Goal: Obtain resource: Download file/media

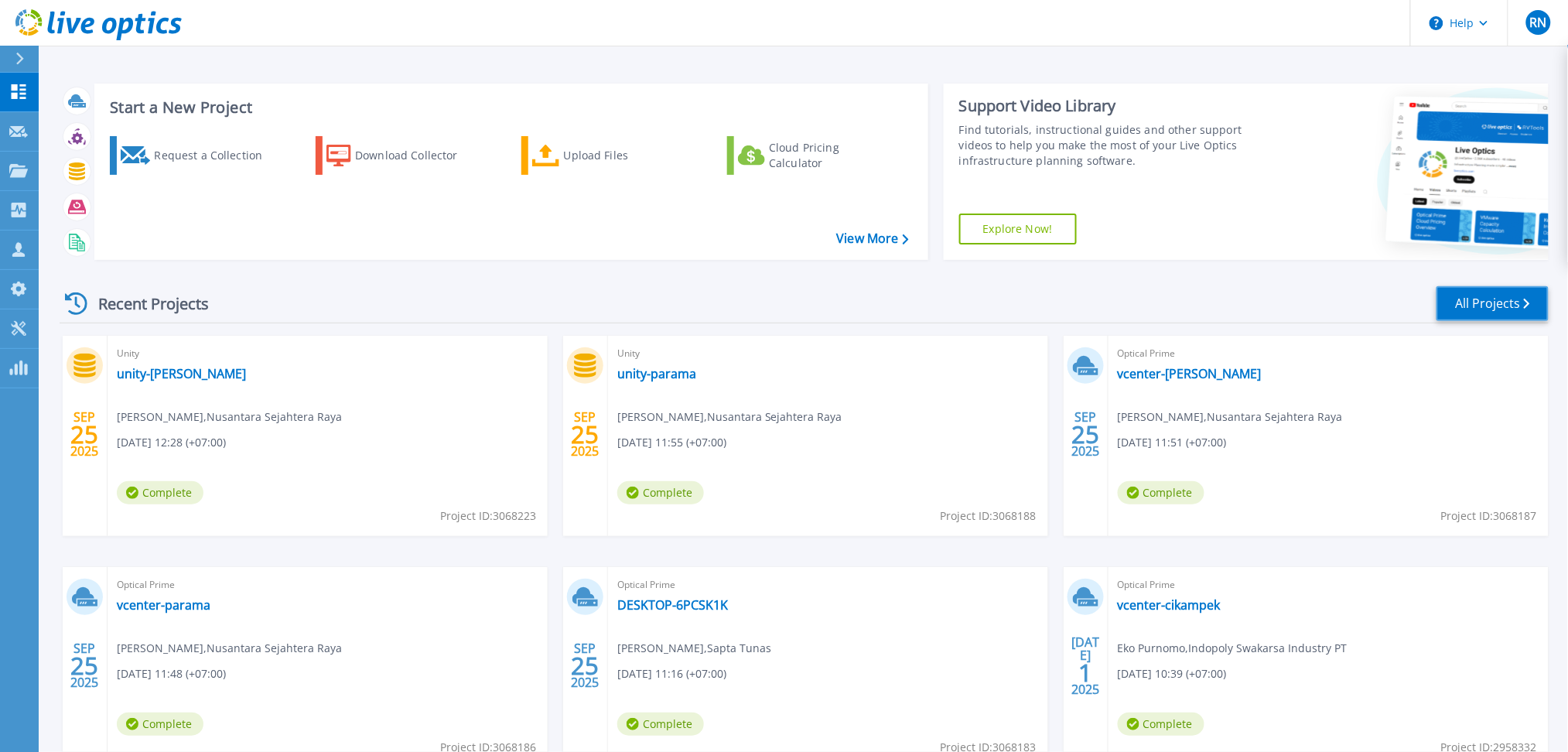
click at [1482, 286] on link "All Projects" at bounding box center [1492, 303] width 112 height 35
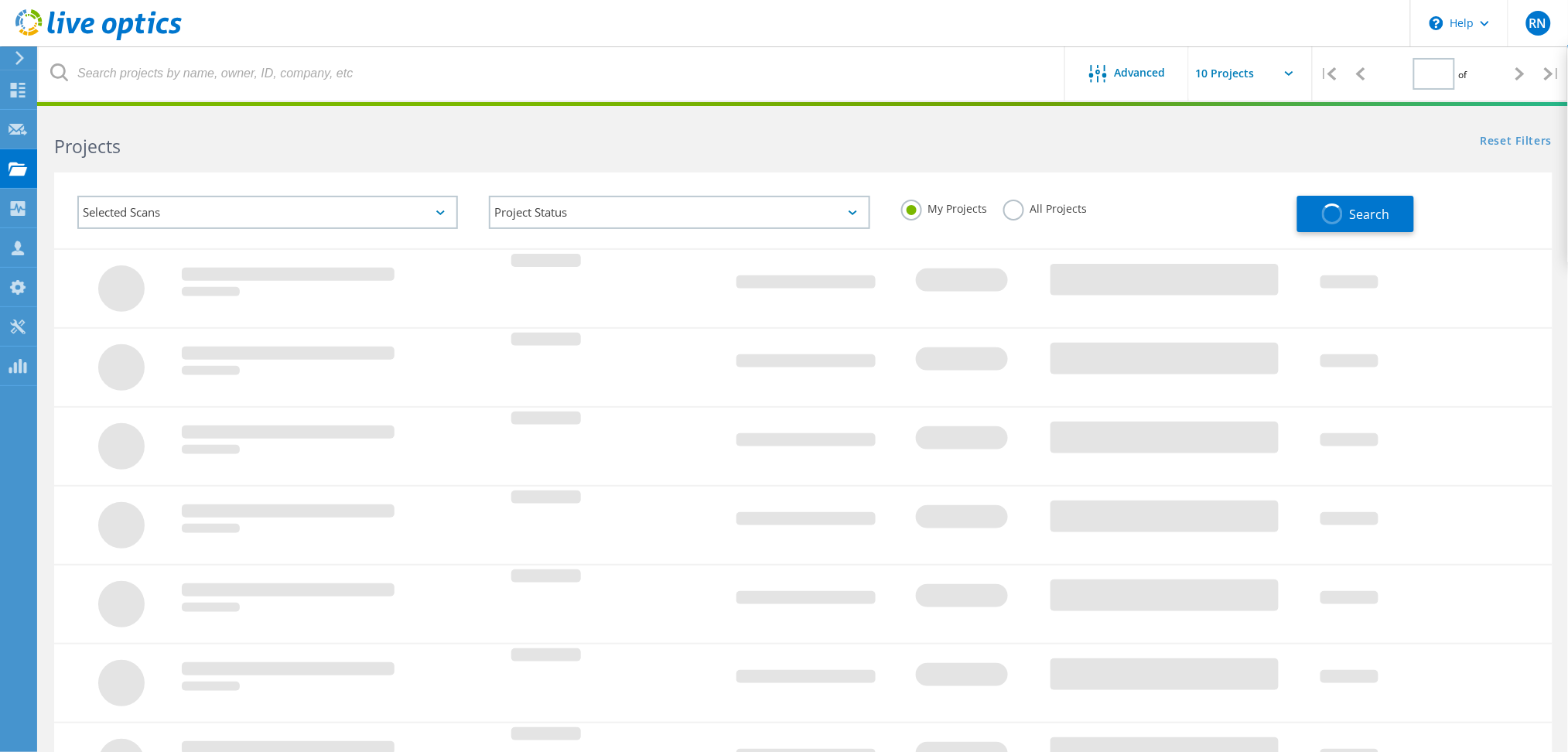
type input "2"
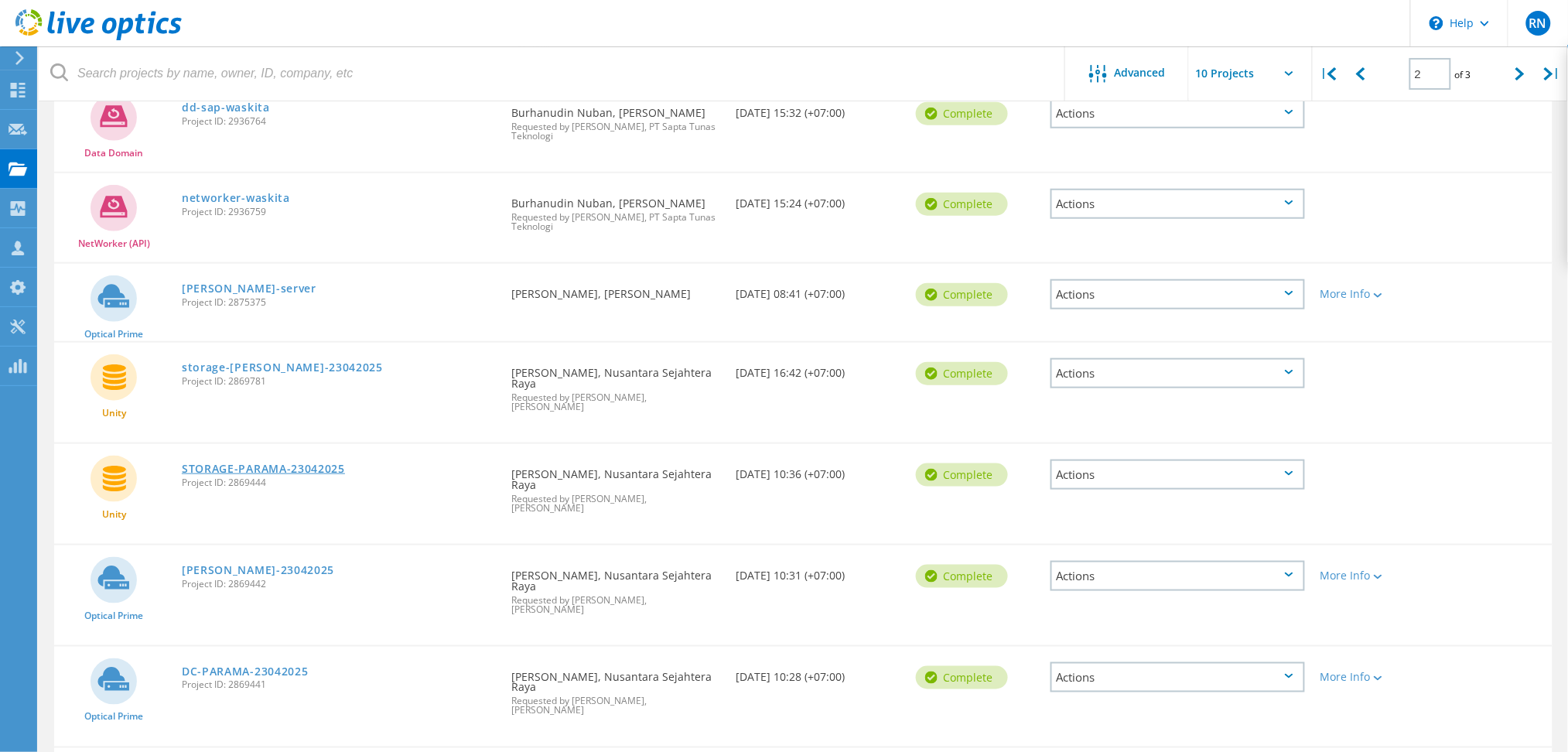
scroll to position [226, 0]
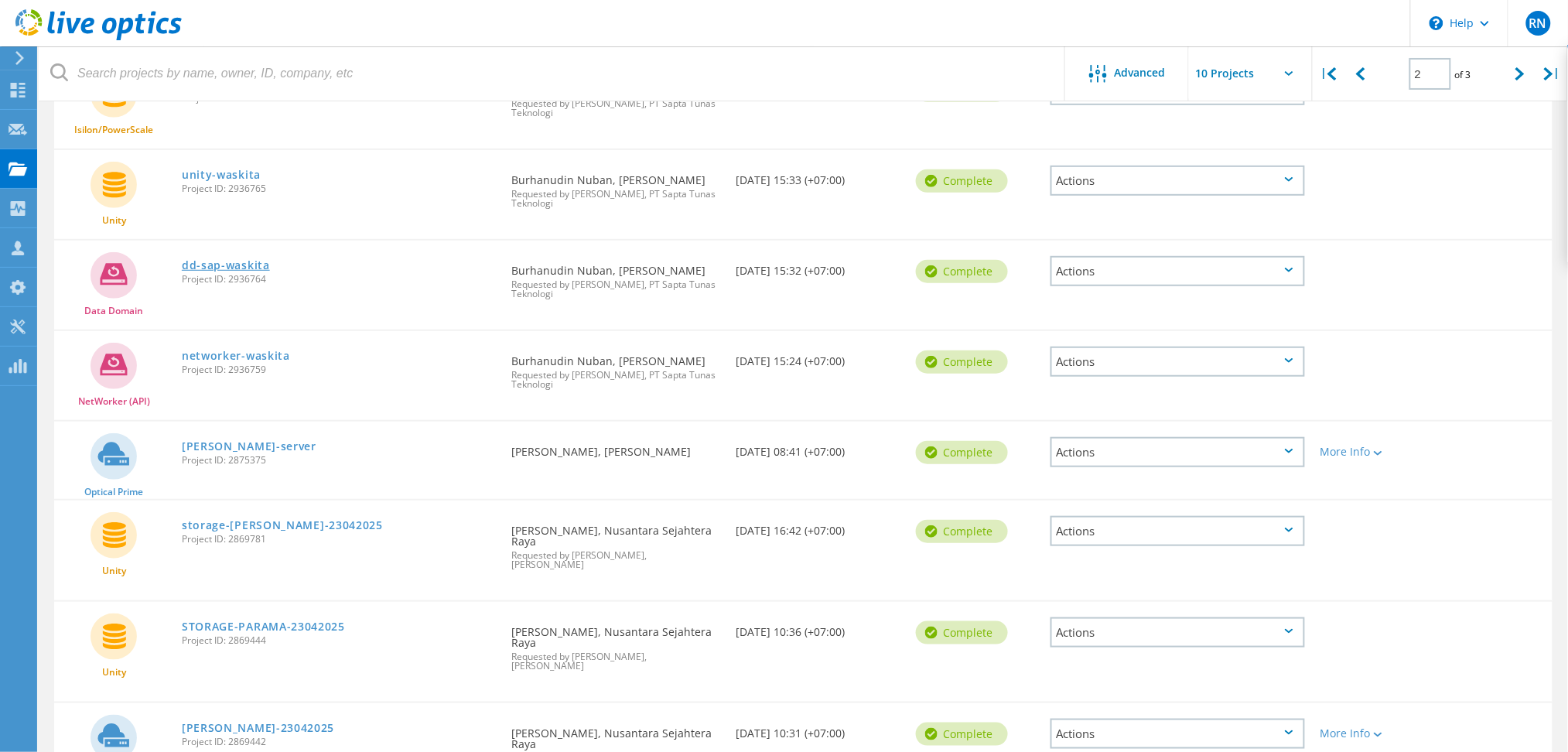
click at [219, 267] on link "dd-sap-waskita" at bounding box center [226, 265] width 89 height 10
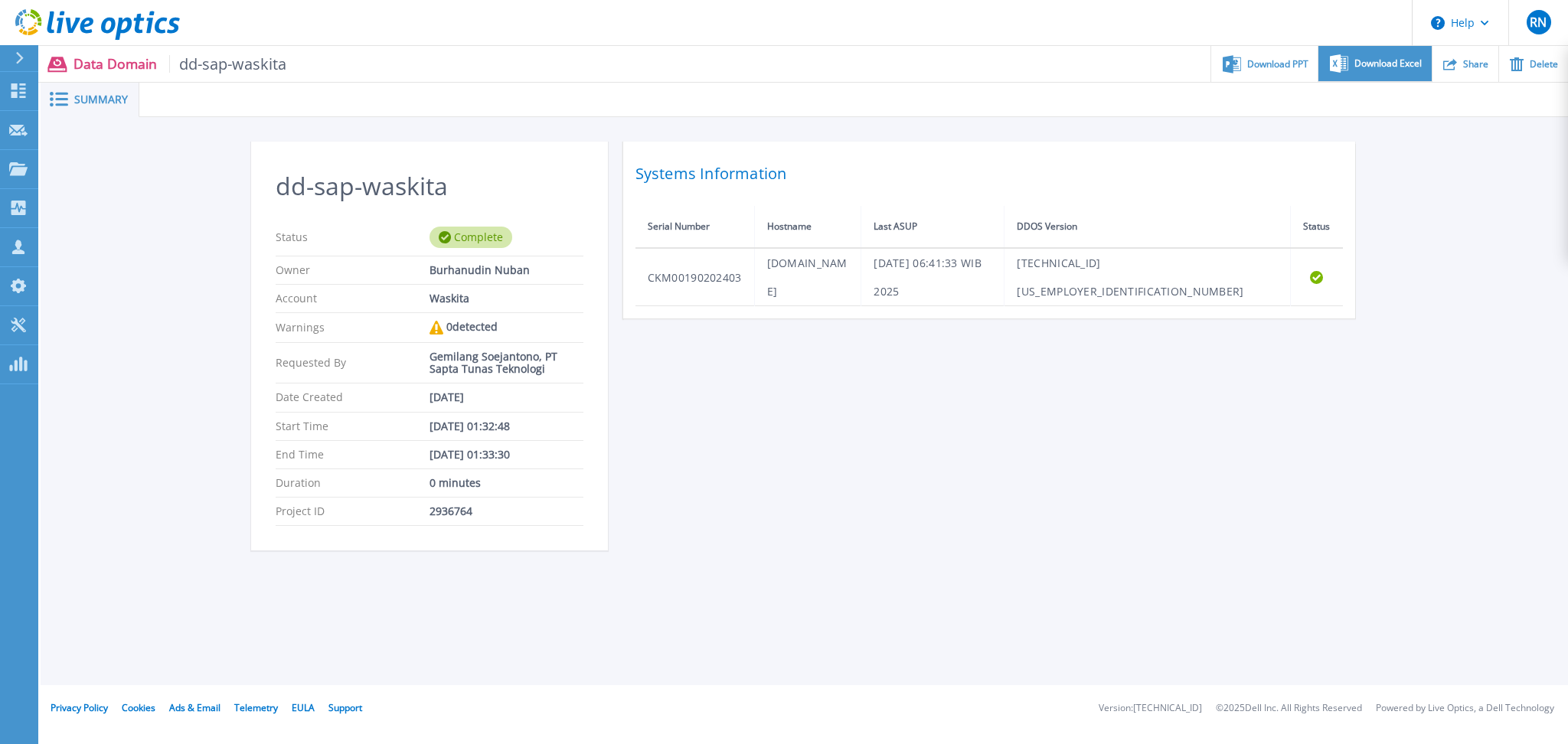
click at [1393, 65] on span "Download Excel" at bounding box center [1387, 64] width 67 height 9
click at [1254, 69] on div "Download PPT" at bounding box center [1265, 64] width 107 height 36
click at [87, 90] on div "Summary" at bounding box center [89, 100] width 99 height 34
click at [1, 88] on link "Dashboard Dashboard" at bounding box center [19, 91] width 39 height 39
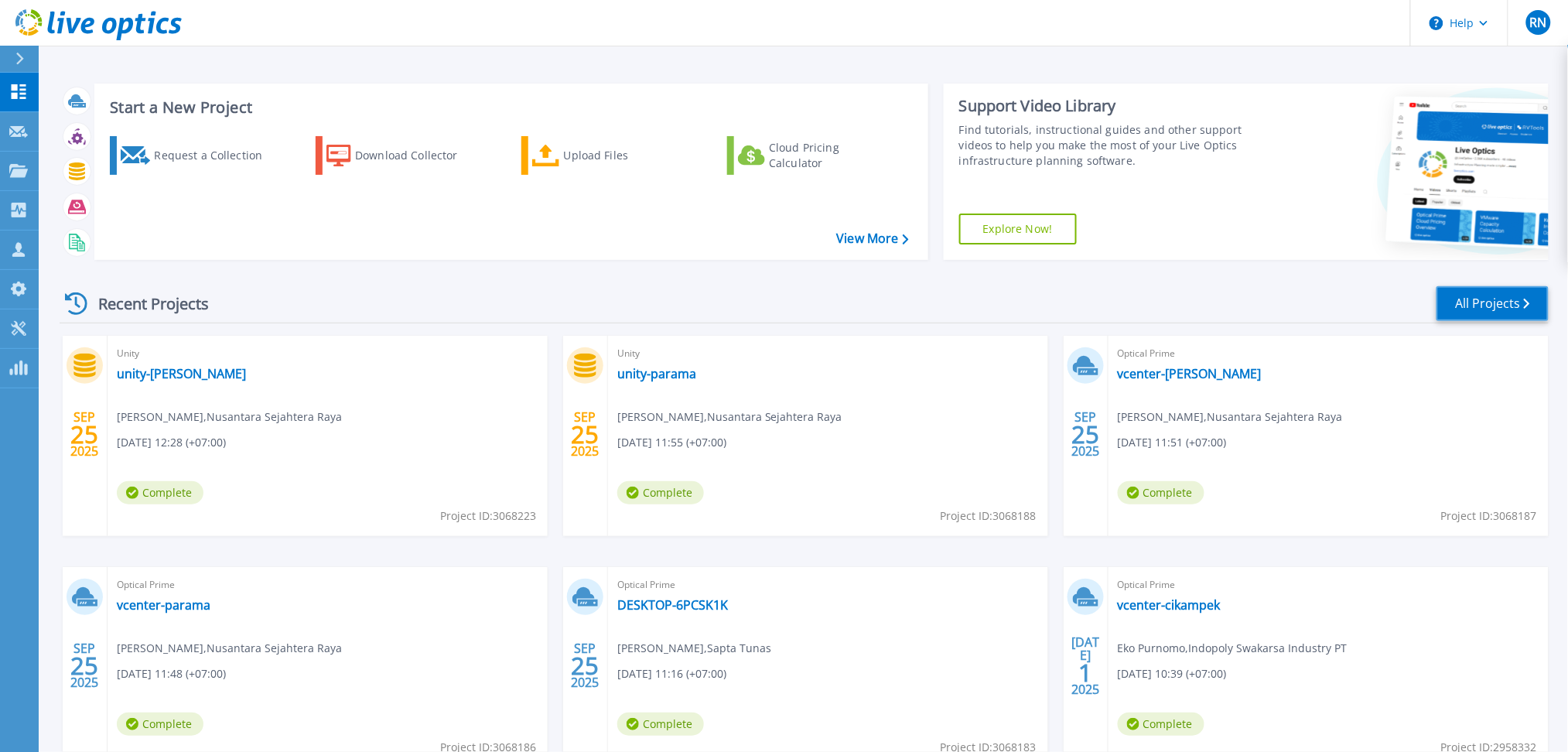
click at [1502, 319] on link "All Projects" at bounding box center [1492, 303] width 112 height 35
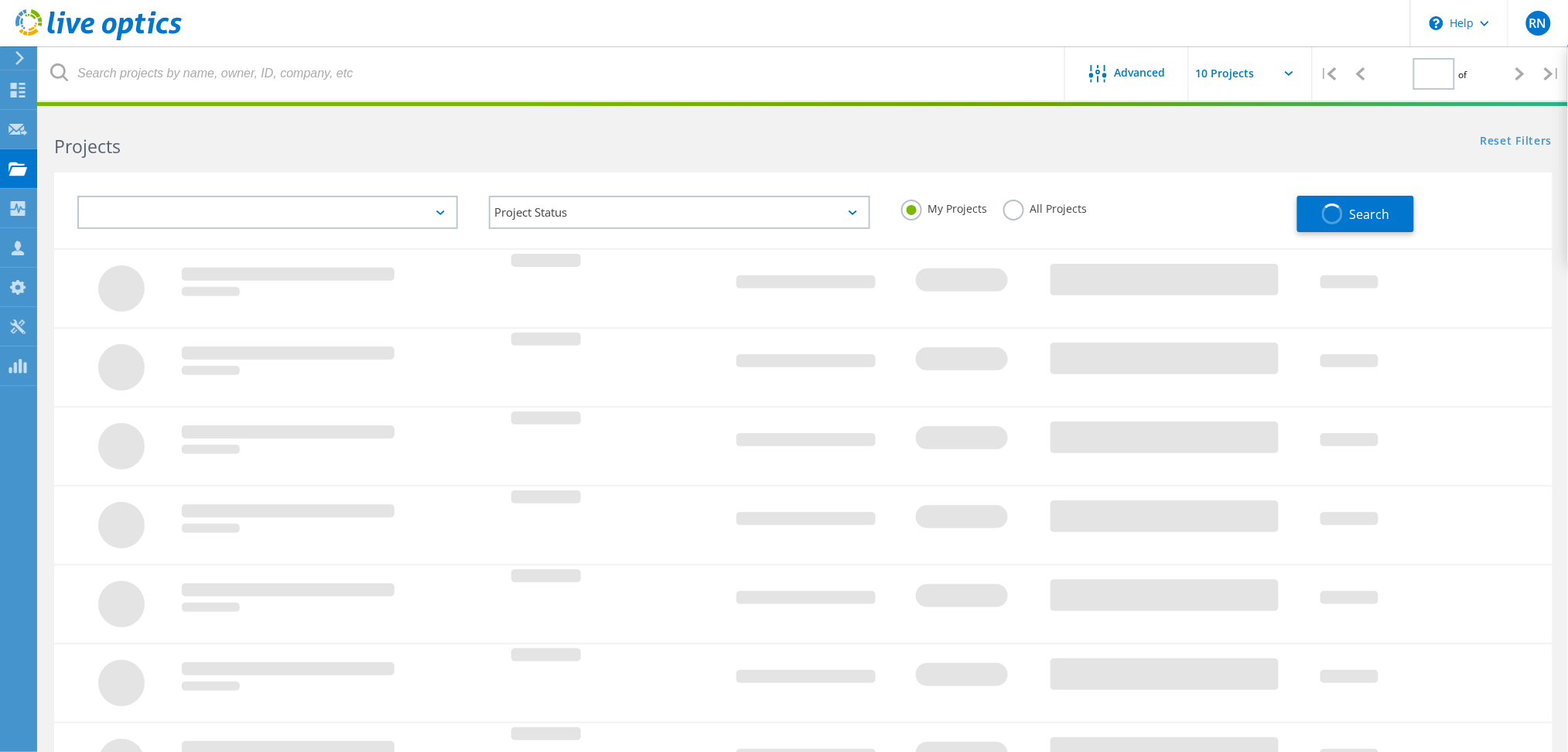
type input "2"
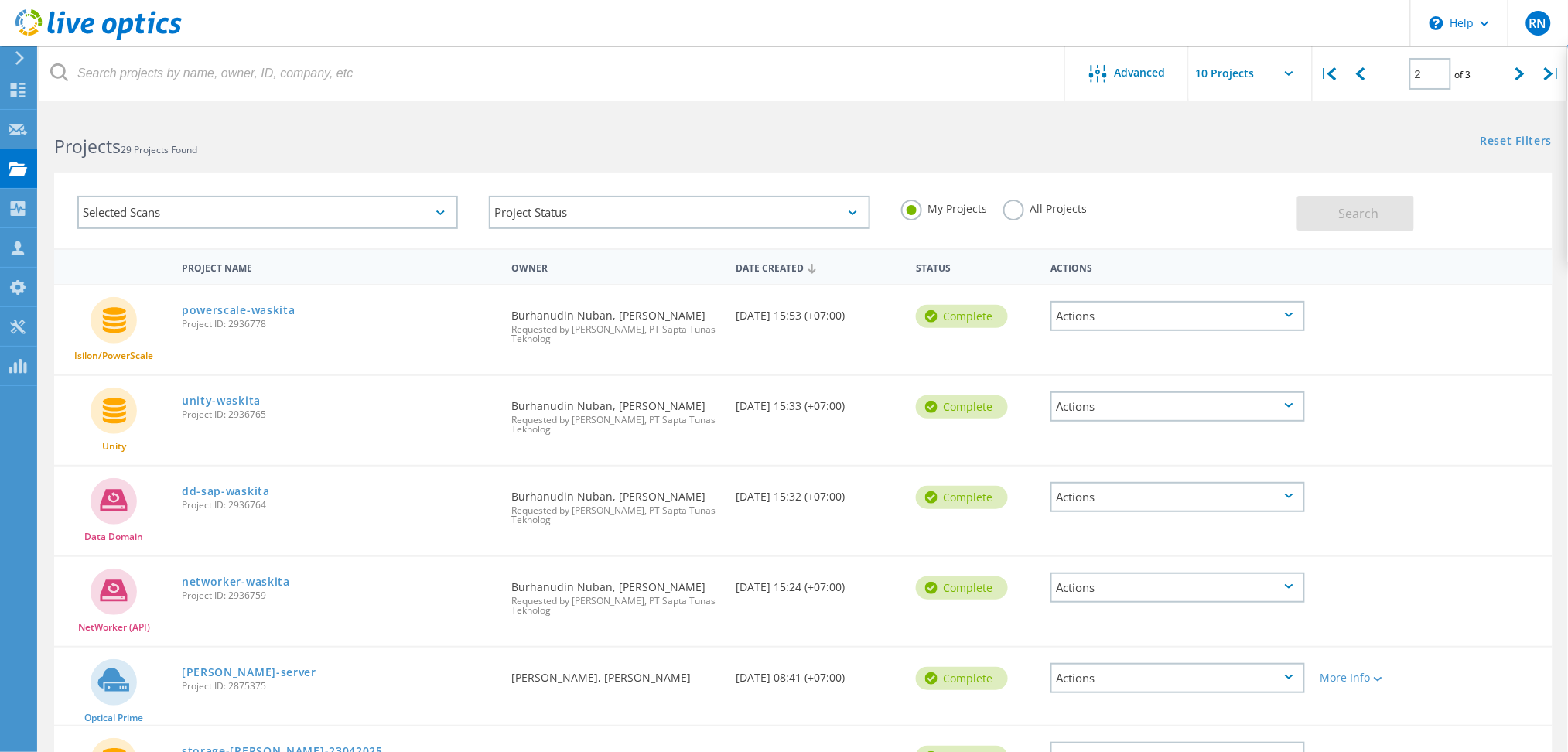
scroll to position [32, 0]
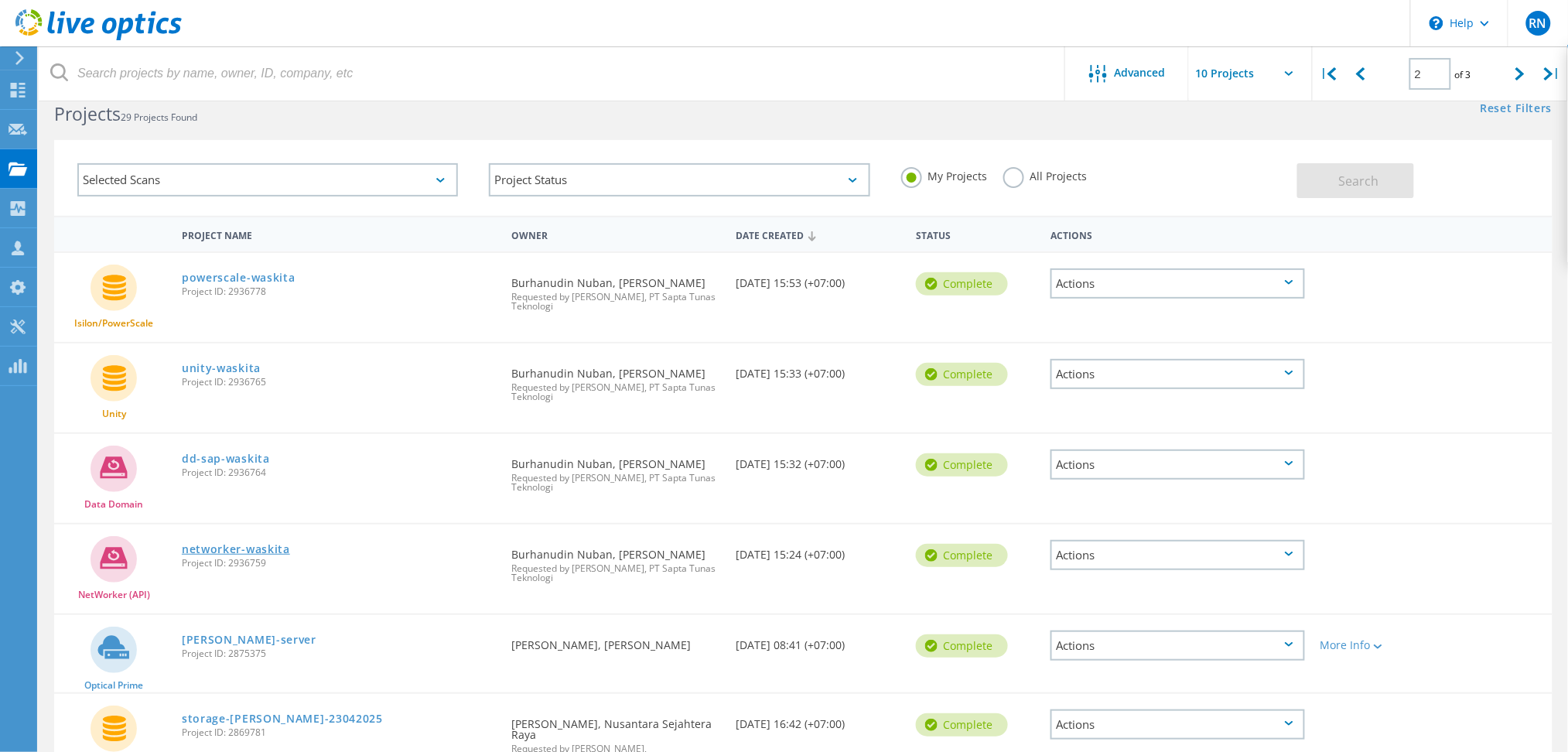
click at [265, 546] on link "networker-waskita" at bounding box center [235, 549] width 109 height 10
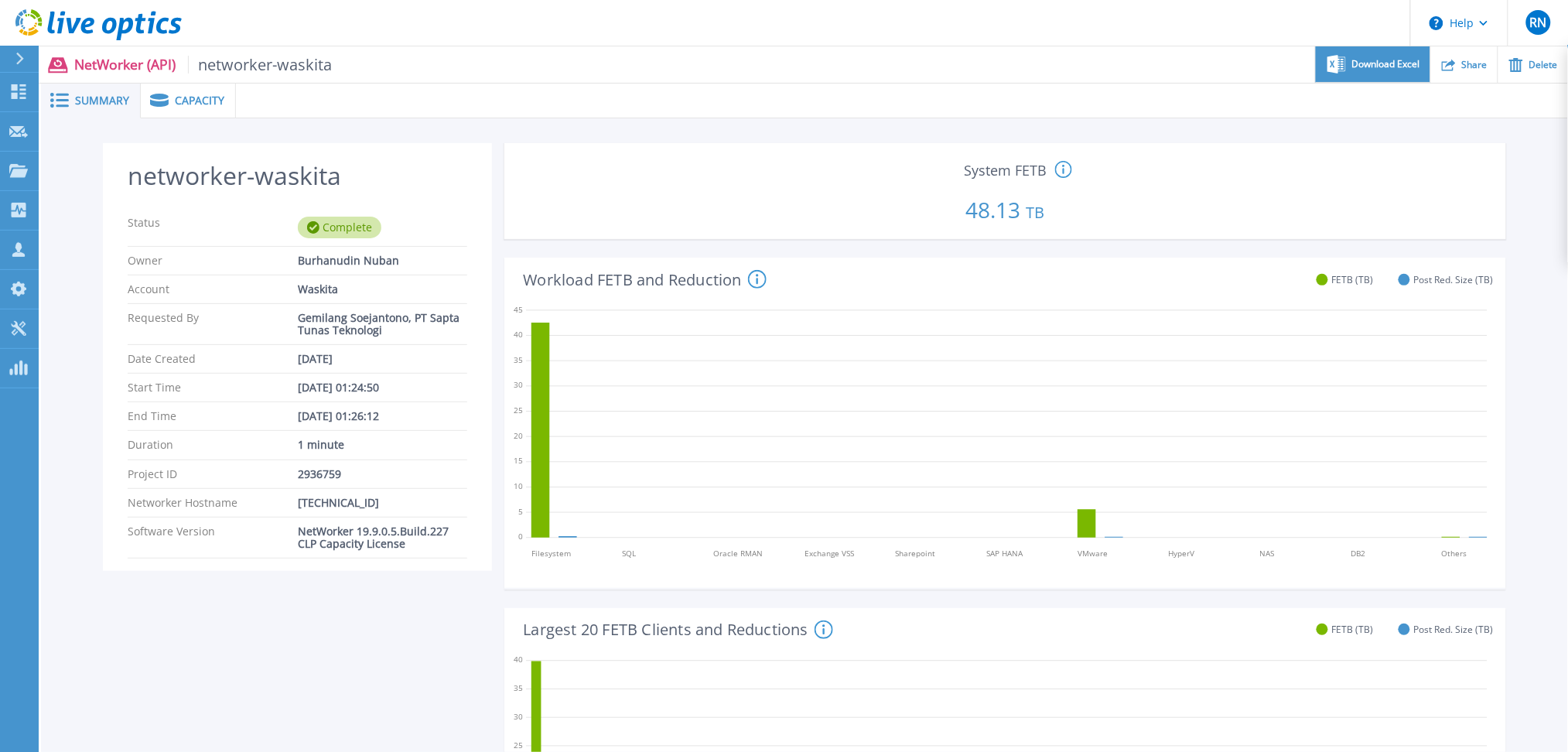
click at [1346, 60] on icon at bounding box center [1336, 63] width 18 height 18
click at [202, 96] on span "Capacity" at bounding box center [199, 101] width 50 height 10
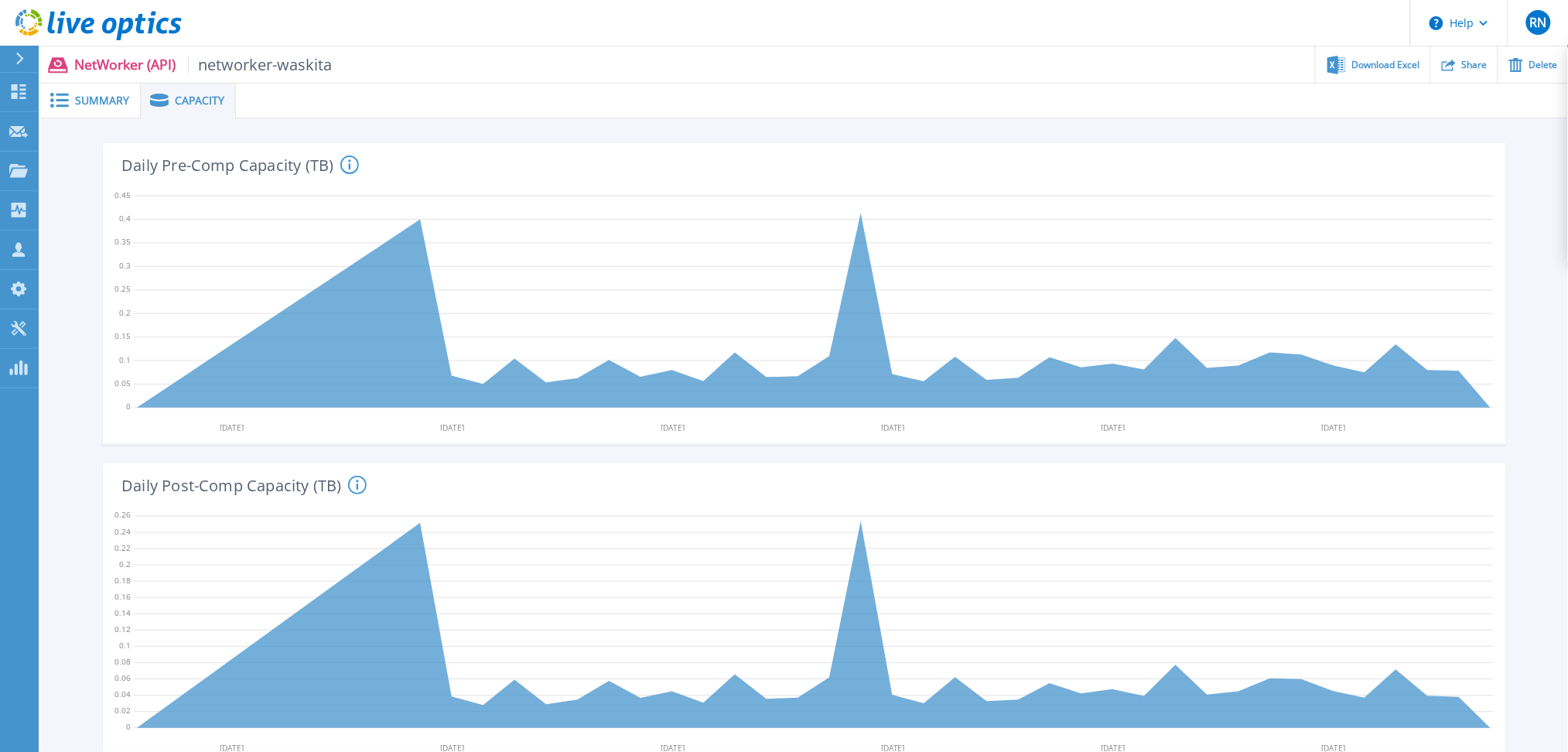
scroll to position [450, 0]
